Goal: Register for event/course

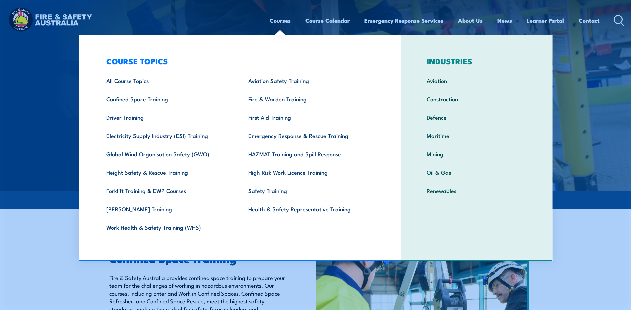
click at [278, 19] on link "Courses" at bounding box center [280, 21] width 21 height 18
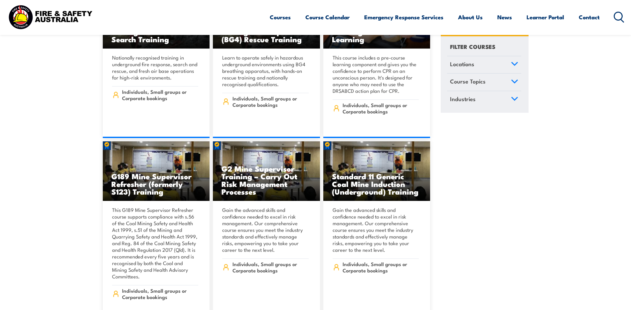
scroll to position [100, 0]
